Goal: Task Accomplishment & Management: Complete application form

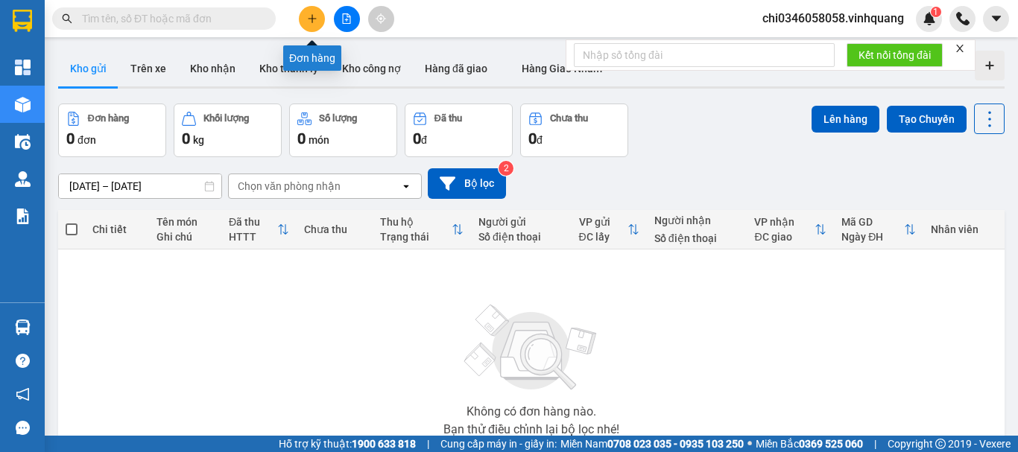
click at [314, 21] on icon "plus" at bounding box center [312, 18] width 10 height 10
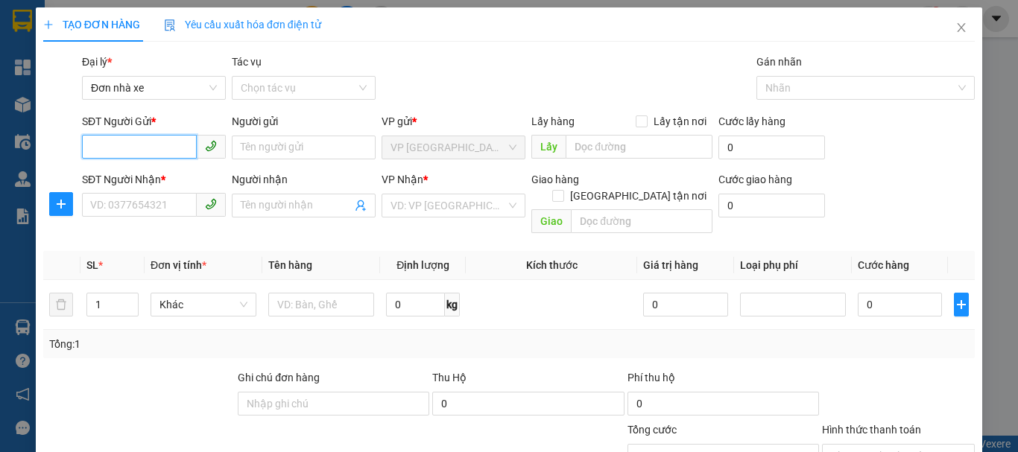
click at [103, 143] on input "SĐT Người Gửi *" at bounding box center [139, 147] width 115 height 24
click at [110, 149] on input "SĐT Người Gửi *" at bounding box center [139, 147] width 115 height 24
type input "0374951387"
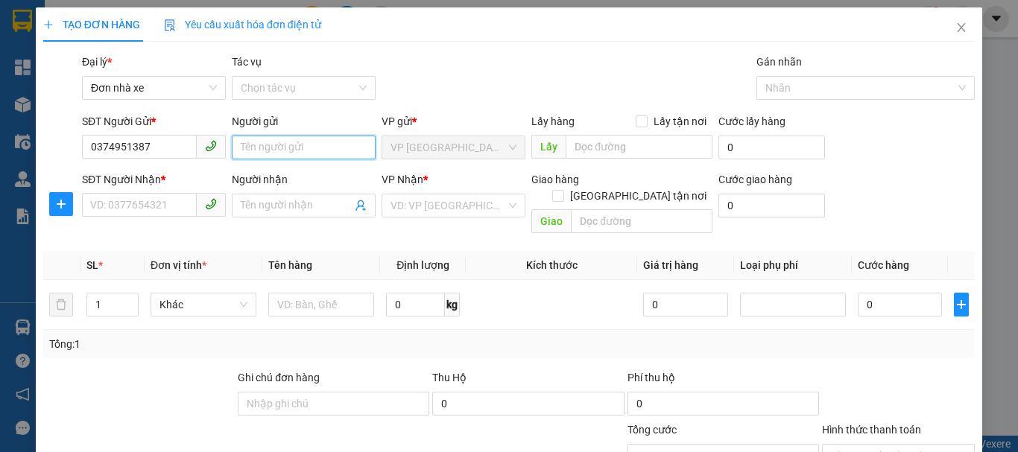
click at [250, 149] on input "Người gửi" at bounding box center [304, 148] width 144 height 24
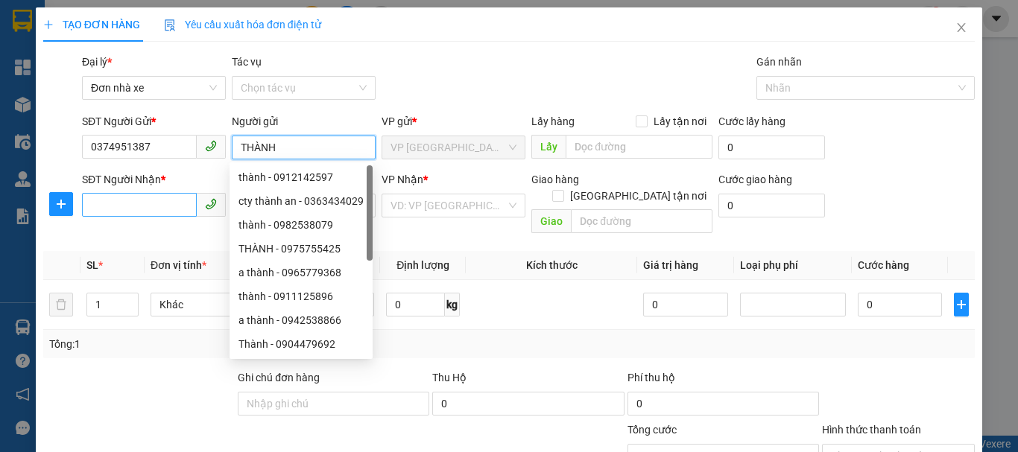
type input "THÀNH"
click at [105, 203] on input "SĐT Người Nhận *" at bounding box center [139, 205] width 115 height 24
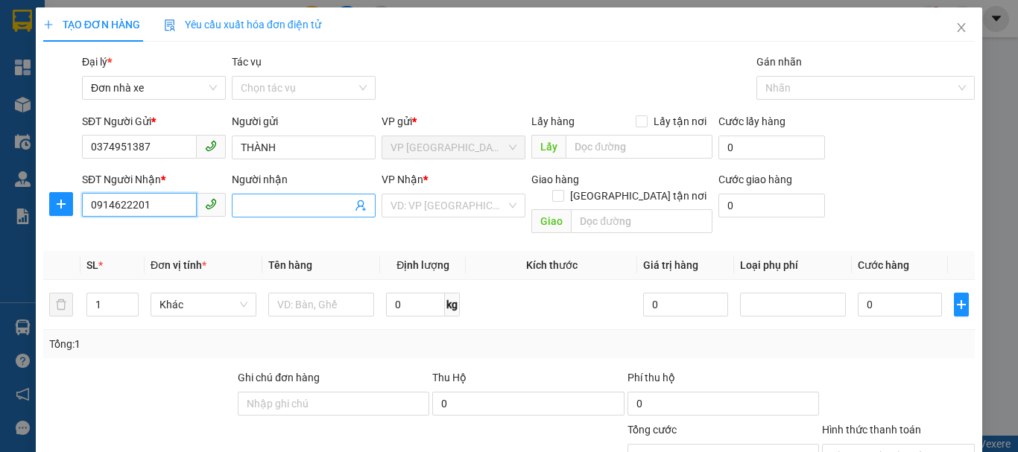
type input "0914622201"
click at [282, 205] on input "Người nhận" at bounding box center [296, 205] width 111 height 16
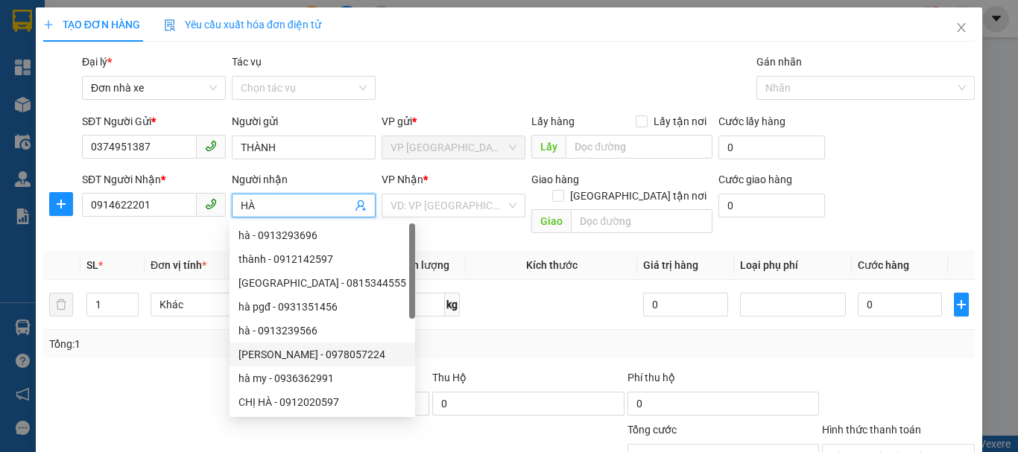
type input "HÀ"
click at [179, 349] on div "Transit Pickup Surcharge Ids Transit Deliver Surcharge Ids Transit Deliver Surc…" at bounding box center [508, 349] width 931 height 591
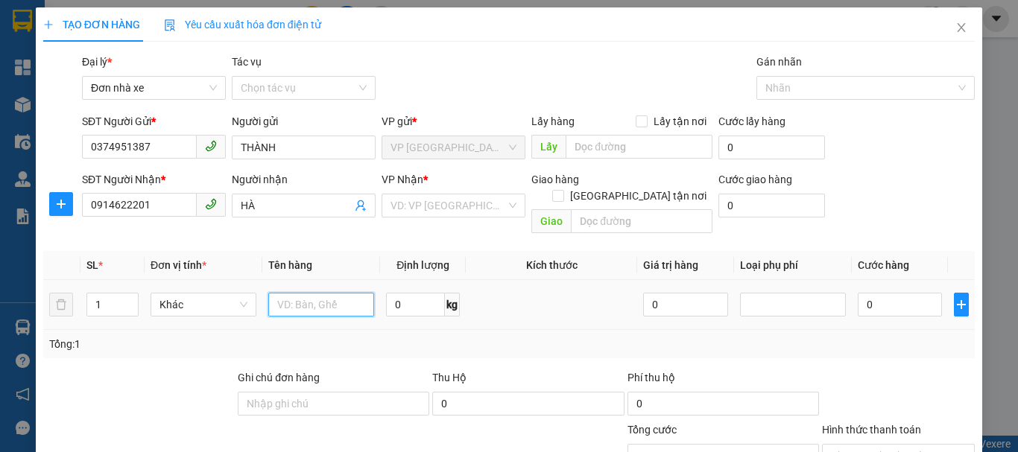
click at [294, 293] on input "text" at bounding box center [321, 305] width 106 height 24
type input "1 THÙNG XỐP"
click at [392, 293] on input "0" at bounding box center [415, 305] width 59 height 24
type input "5"
drag, startPoint x: 784, startPoint y: 325, endPoint x: 821, endPoint y: 325, distance: 37.2
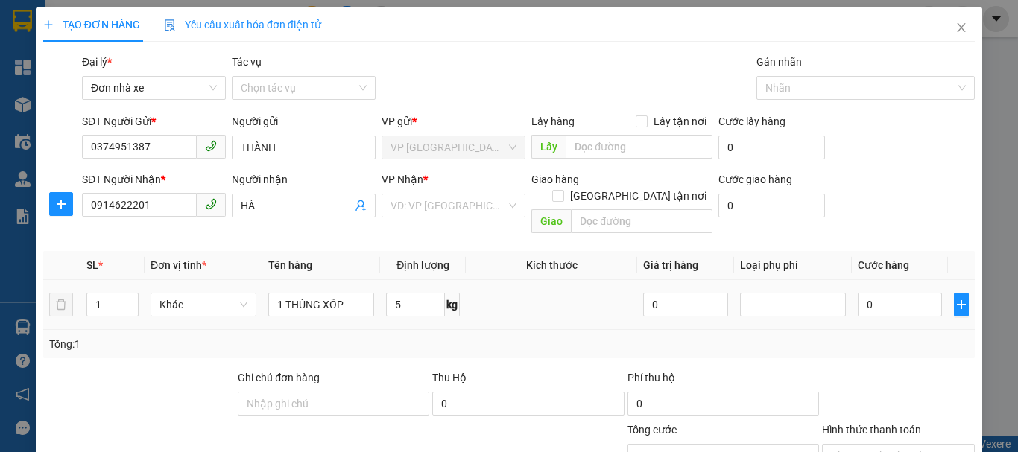
click at [787, 336] on div "Tổng: 1" at bounding box center [508, 344] width 919 height 16
click at [900, 336] on div "Tổng: 1" at bounding box center [508, 344] width 919 height 16
click at [888, 293] on input "0" at bounding box center [899, 305] width 84 height 24
click at [457, 207] on input "search" at bounding box center [447, 205] width 115 height 22
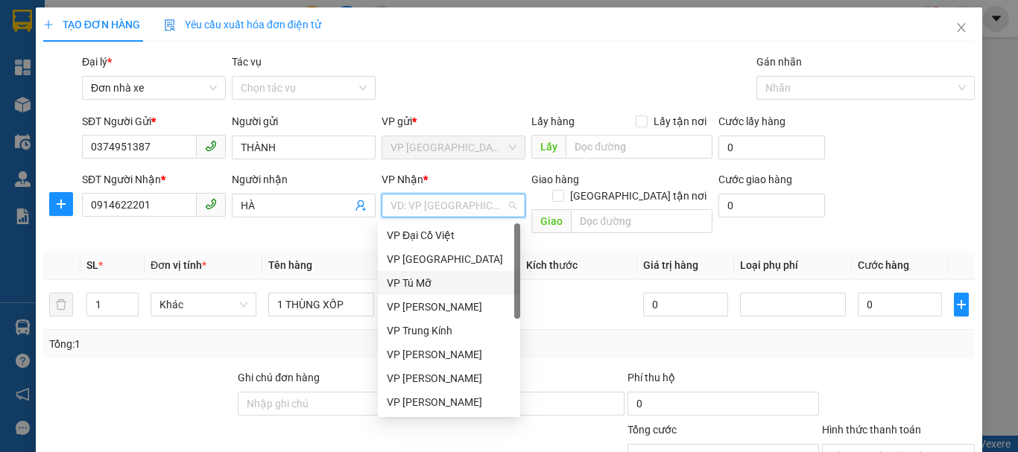
click at [437, 288] on div "VP Tú Mỡ" at bounding box center [449, 283] width 124 height 16
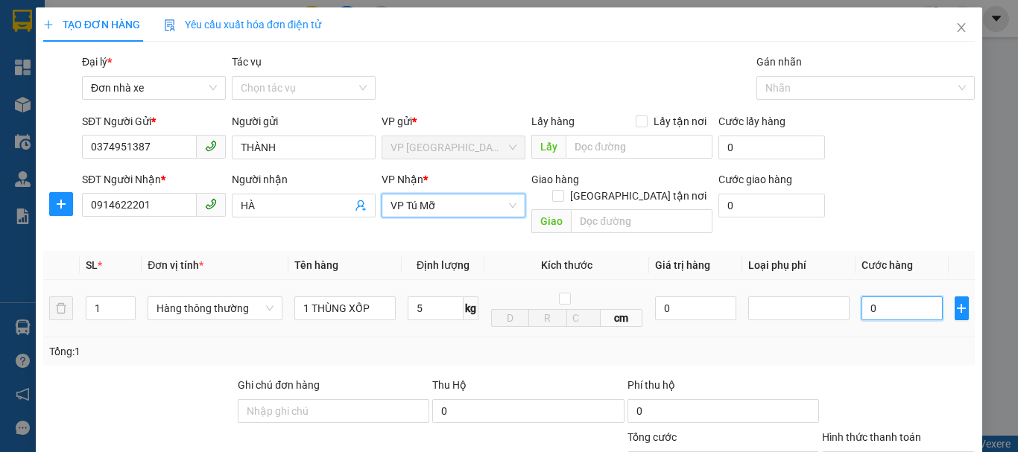
click at [883, 296] on input "0" at bounding box center [901, 308] width 81 height 24
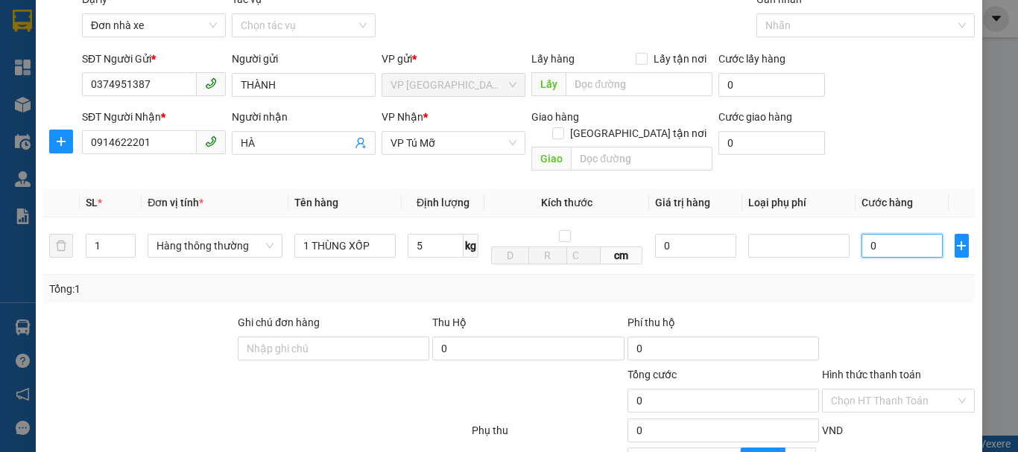
scroll to position [149, 0]
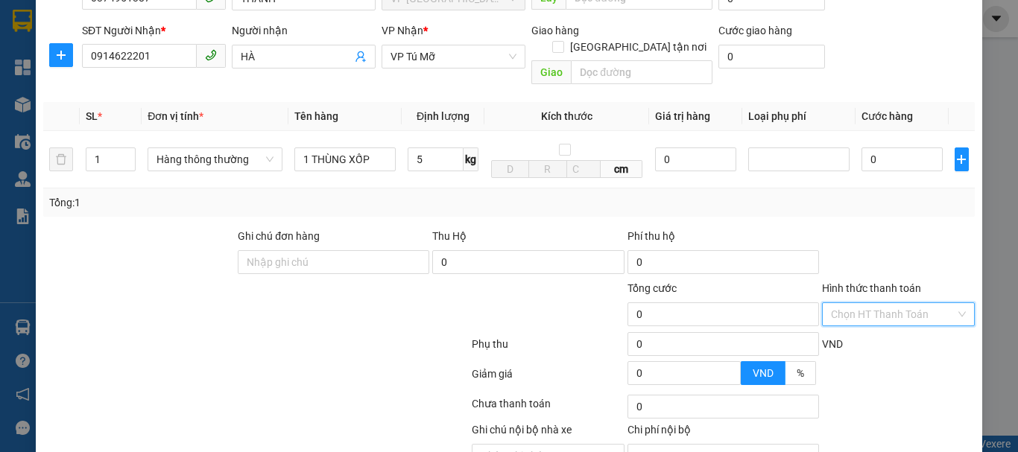
click at [883, 303] on input "Hình thức thanh toán" at bounding box center [893, 314] width 124 height 22
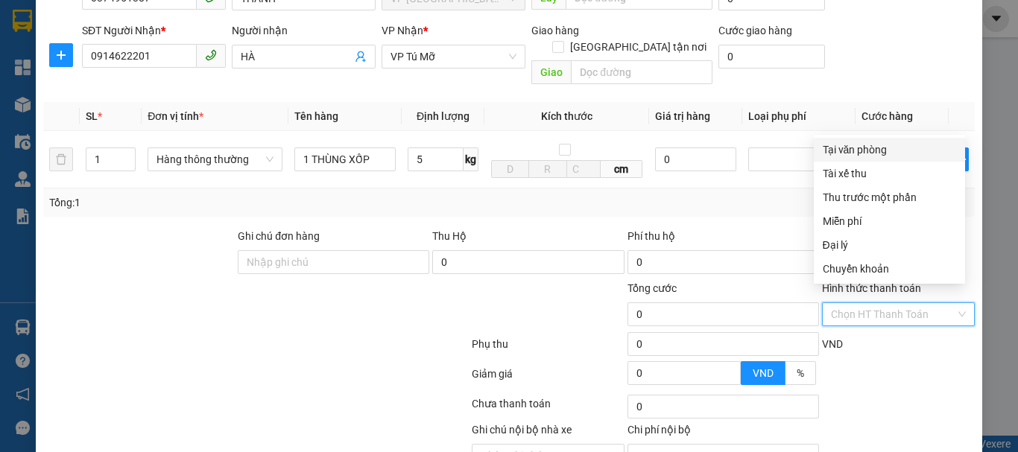
click at [872, 149] on div "Tại văn phòng" at bounding box center [888, 150] width 133 height 16
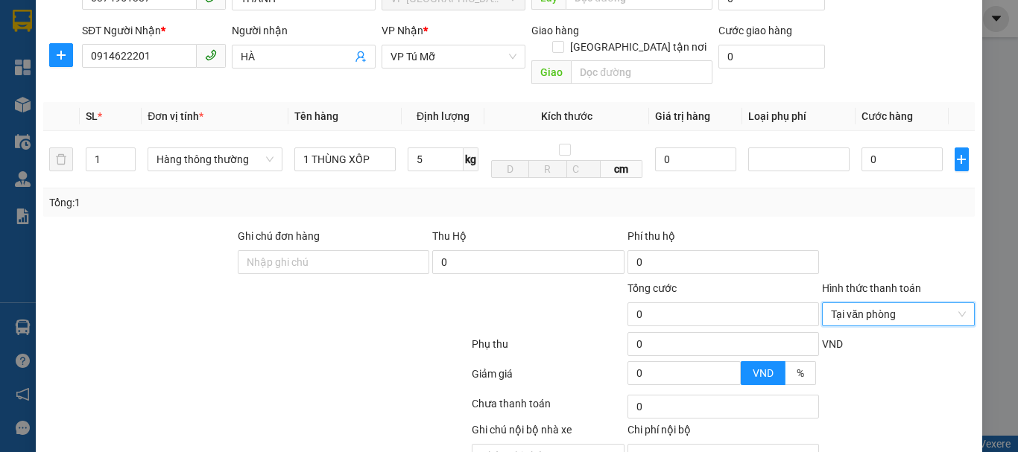
click at [506, 336] on div "Phụ thu" at bounding box center [548, 349] width 156 height 26
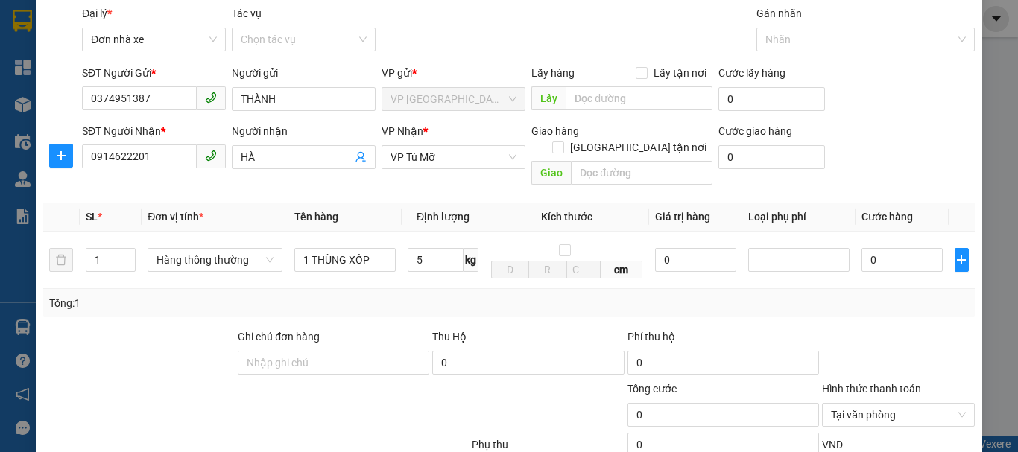
scroll to position [74, 0]
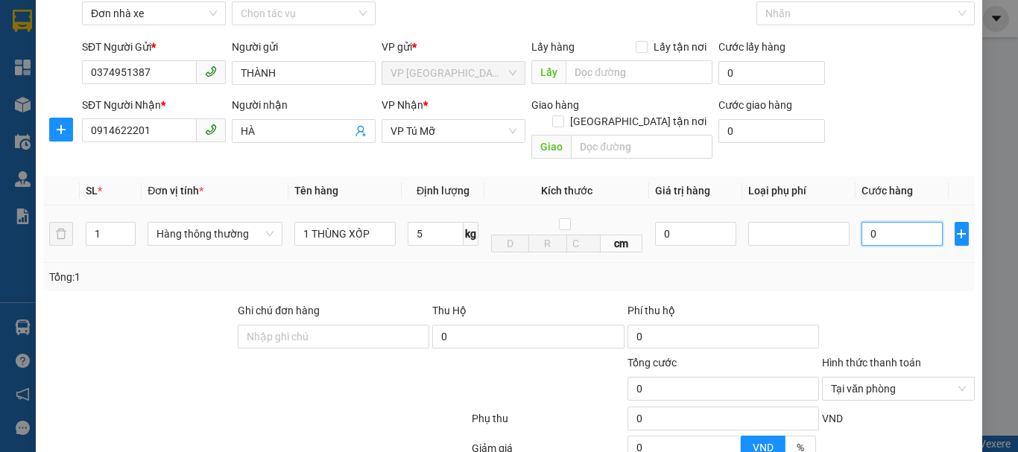
click at [889, 222] on input "0" at bounding box center [901, 234] width 81 height 24
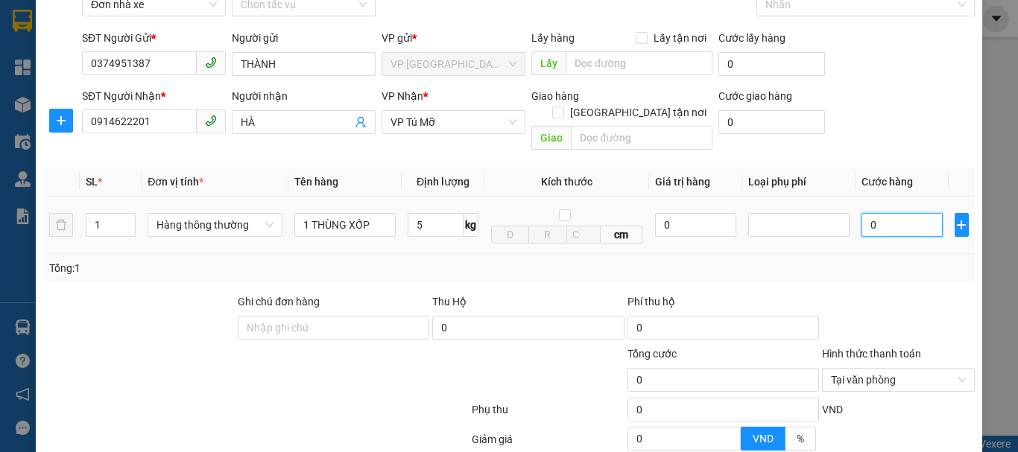
scroll to position [213, 0]
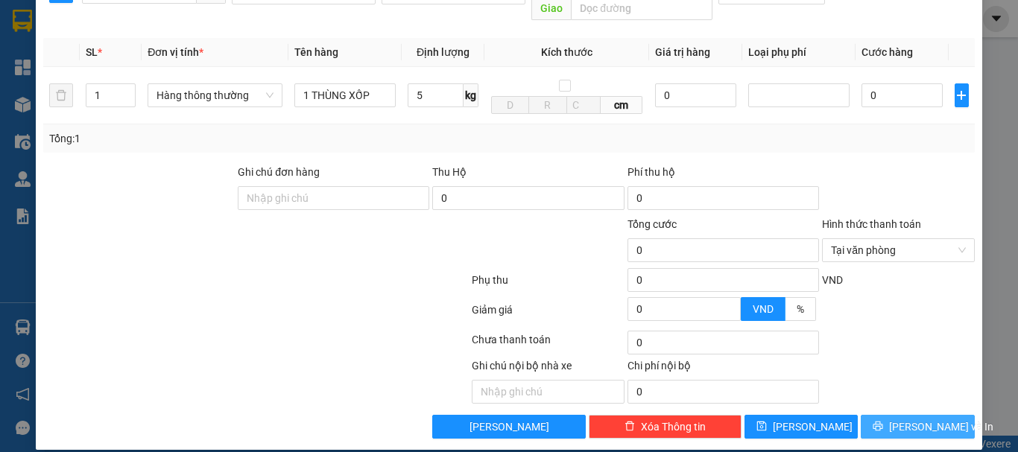
click at [893, 415] on button "[PERSON_NAME] và In" at bounding box center [917, 427] width 114 height 24
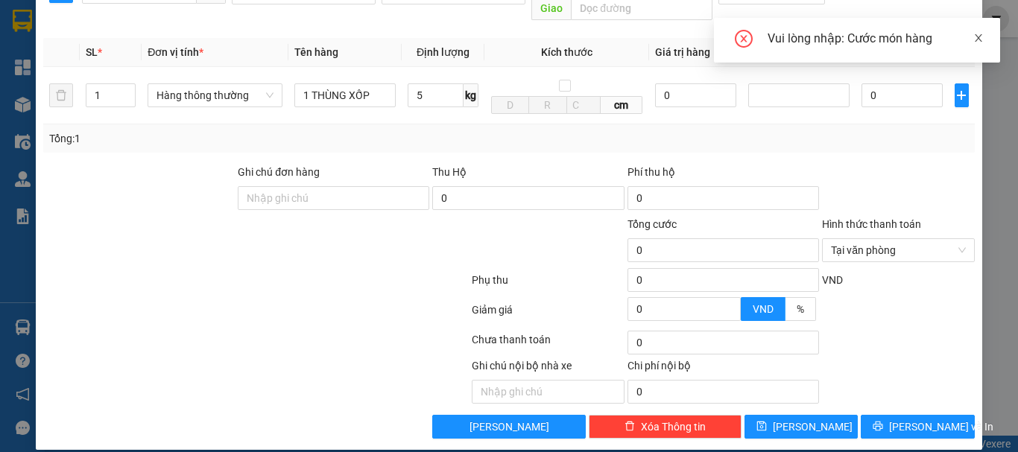
click at [980, 36] on icon "close" at bounding box center [977, 37] width 7 height 7
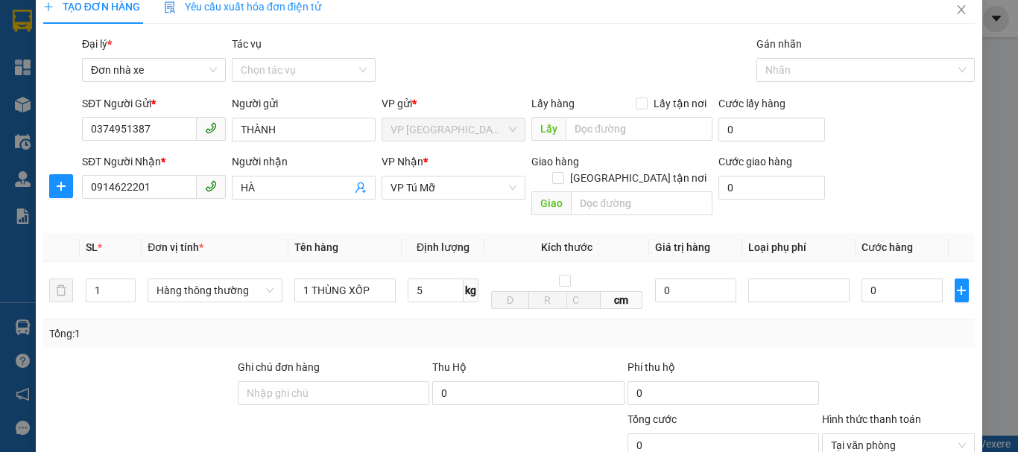
scroll to position [0, 0]
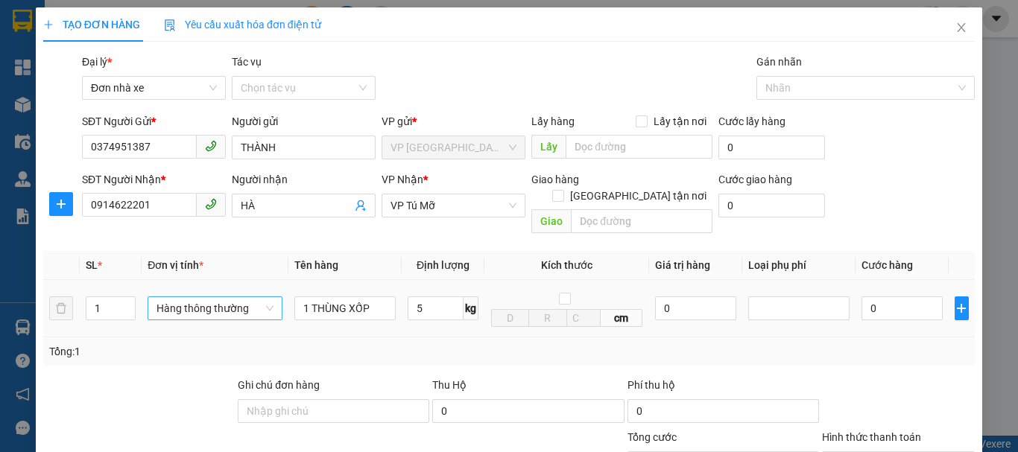
click at [187, 297] on span "Hàng thông thường" at bounding box center [214, 308] width 117 height 22
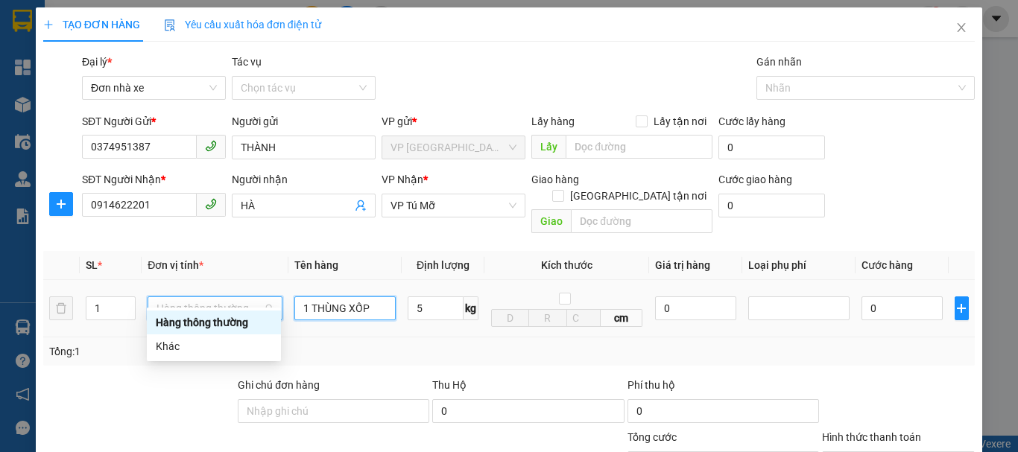
click at [340, 298] on input "1 THÙNG XỐP" at bounding box center [344, 308] width 101 height 24
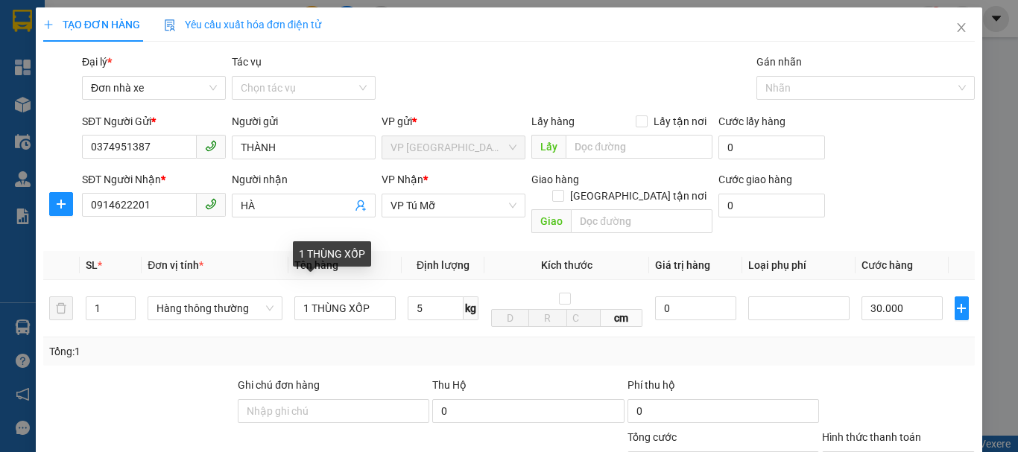
type input "30.000"
click at [447, 358] on div "Transit Pickup Surcharge Ids Transit Deliver Surcharge Ids Transit Deliver Surc…" at bounding box center [508, 353] width 931 height 598
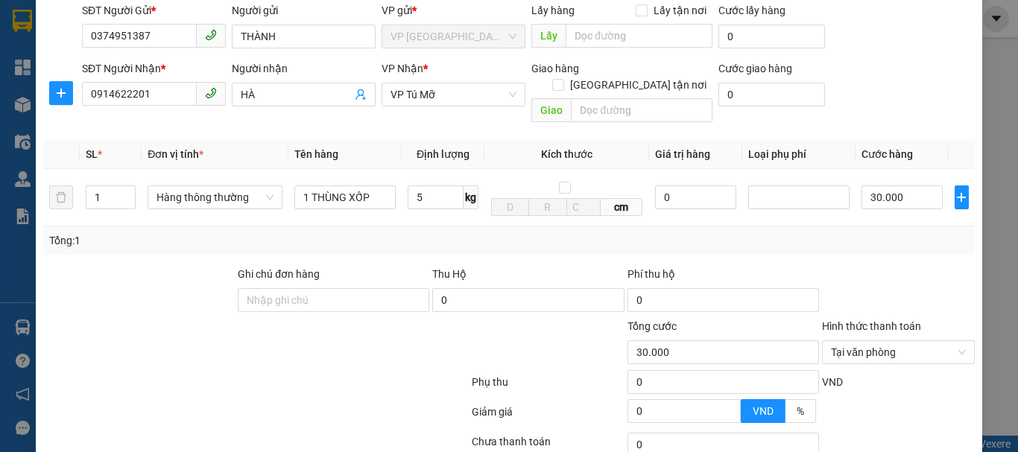
scroll to position [213, 0]
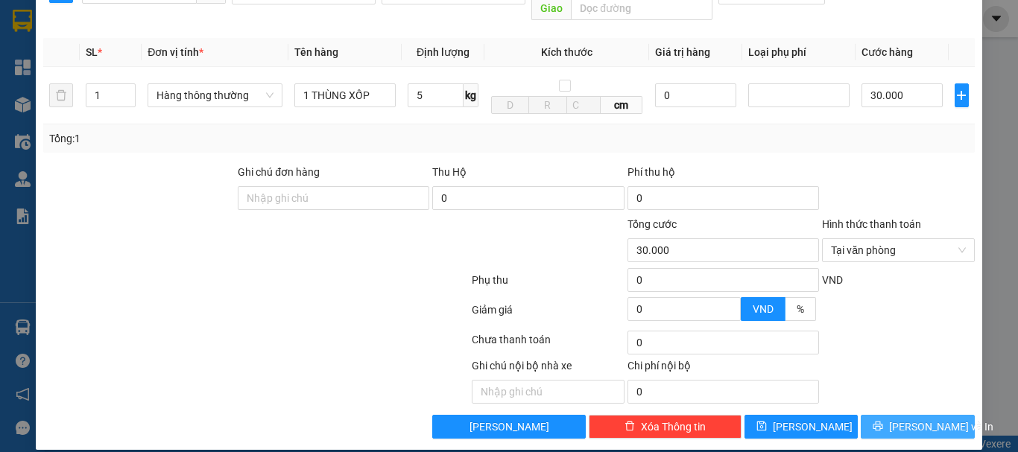
click at [902, 419] on span "[PERSON_NAME] và In" at bounding box center [941, 427] width 104 height 16
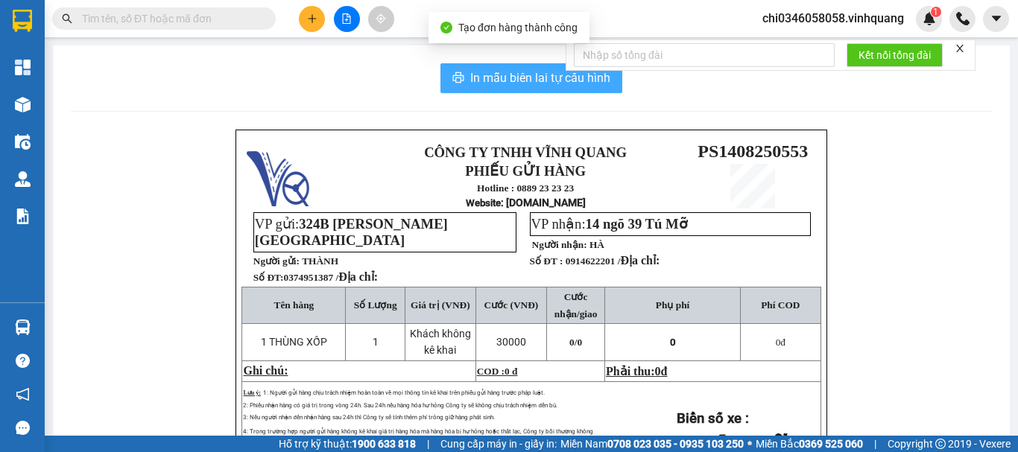
click at [500, 78] on span "In mẫu biên lai tự cấu hình" at bounding box center [540, 78] width 140 height 19
